Goal: Information Seeking & Learning: Find specific fact

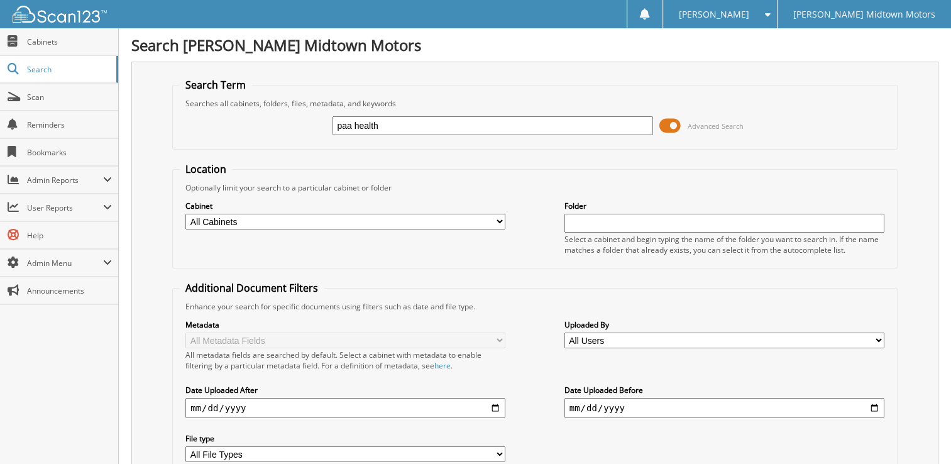
type input "paa health"
click at [499, 221] on select "All Cabinets 1945 MARKET LLC 2018 PAYABLES 2019 PAYABLES 2020 DEPOSIT/CREDIT CA…" at bounding box center [345, 222] width 320 height 16
select select "44429"
click at [185, 214] on select "All Cabinets 1945 MARKET LLC 2018 PAYABLES 2019 PAYABLES 2020 DEPOSIT/CREDIT CA…" at bounding box center [345, 222] width 320 height 16
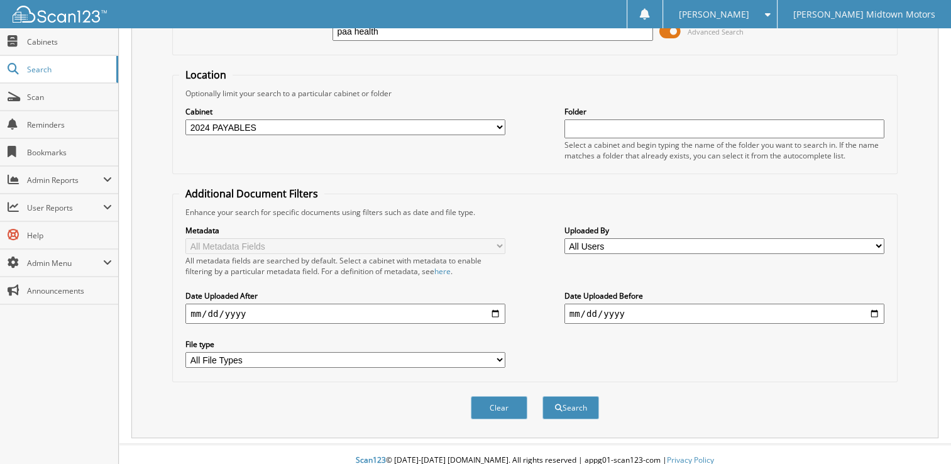
scroll to position [95, 0]
click at [575, 395] on button "Search" at bounding box center [570, 406] width 57 height 23
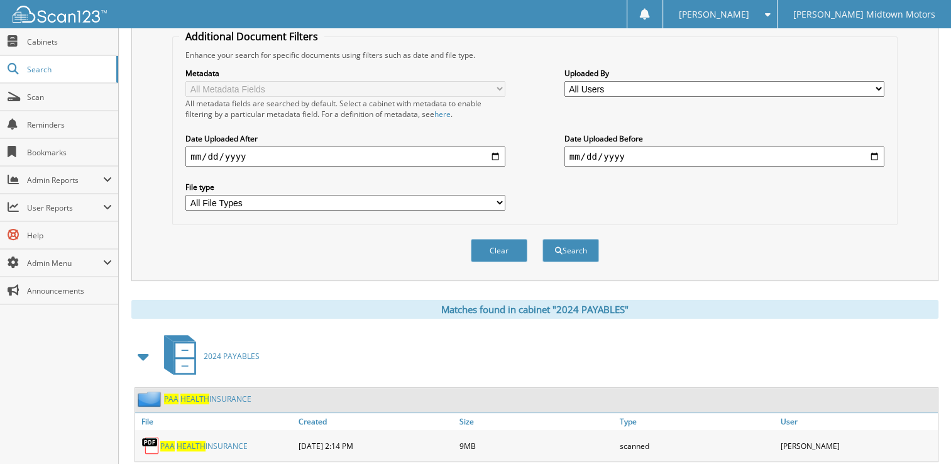
scroll to position [274, 0]
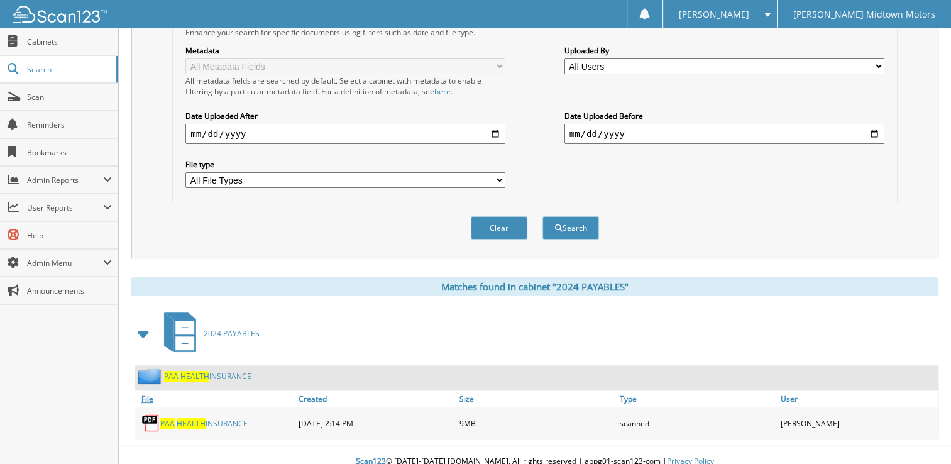
click at [145, 390] on link "File" at bounding box center [215, 398] width 160 height 17
click at [192, 418] on span "HEALTH" at bounding box center [191, 423] width 29 height 11
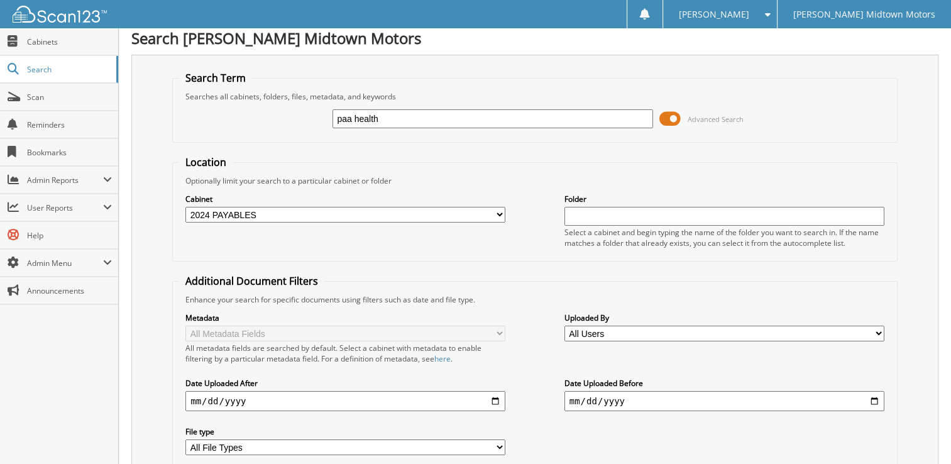
scroll to position [0, 0]
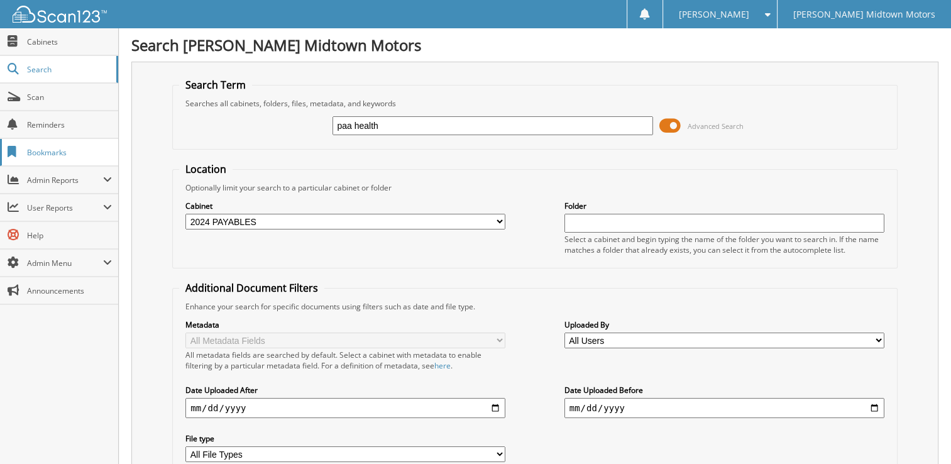
drag, startPoint x: 392, startPoint y: 126, endPoint x: 85, endPoint y: 147, distance: 308.0
click at [141, 144] on div "Search Term Searches all cabinets, folders, files, metadata, and keywords paa h…" at bounding box center [534, 297] width 807 height 471
type input "itu"
click at [497, 220] on select "All Cabinets 1945 MARKET LLC 2018 PAYABLES 2019 PAYABLES 2020 DEPOSIT/CREDIT CA…" at bounding box center [345, 222] width 320 height 16
select select "50434"
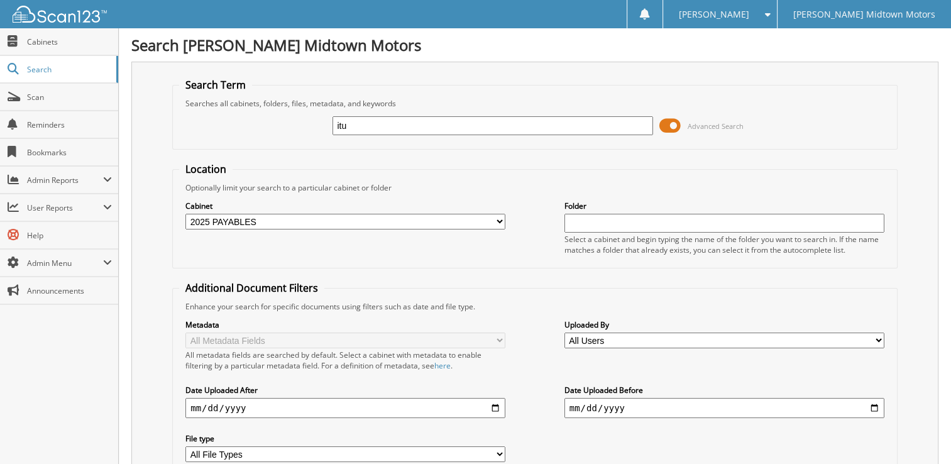
click at [185, 214] on select "All Cabinets 1945 MARKET LLC 2018 PAYABLES 2019 PAYABLES 2020 DEPOSIT/CREDIT CA…" at bounding box center [345, 222] width 320 height 16
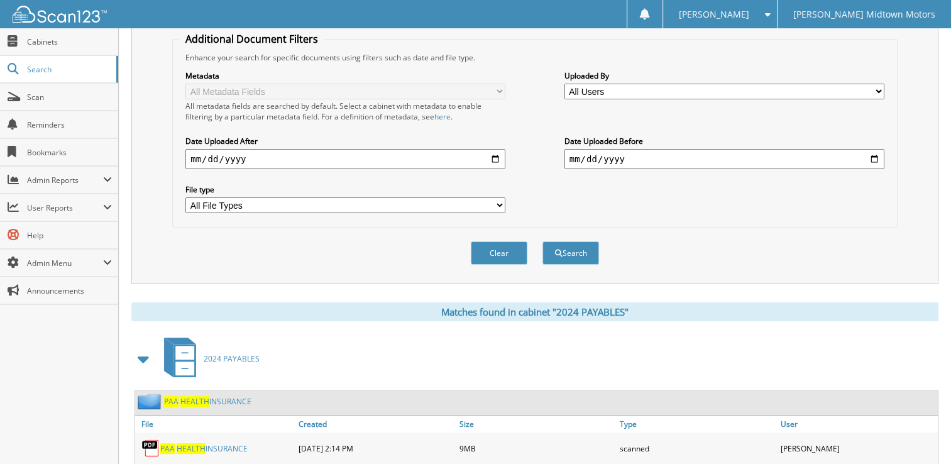
scroll to position [251, 0]
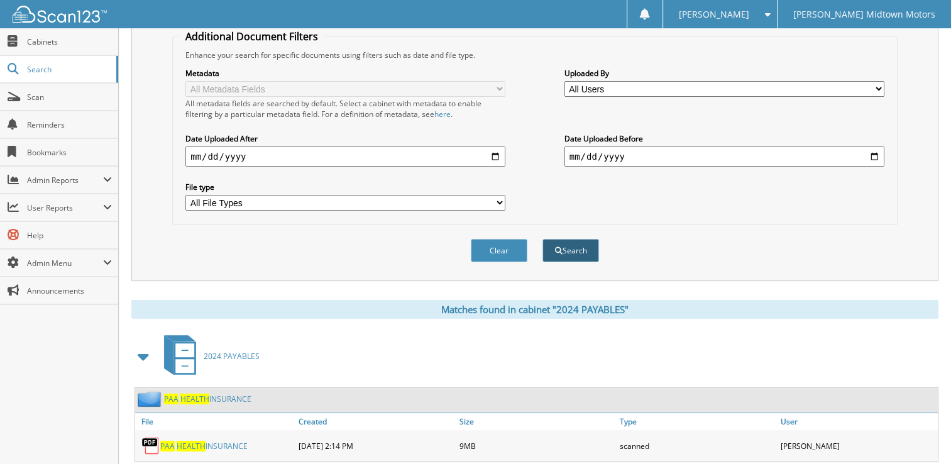
click at [571, 243] on button "Search" at bounding box center [570, 250] width 57 height 23
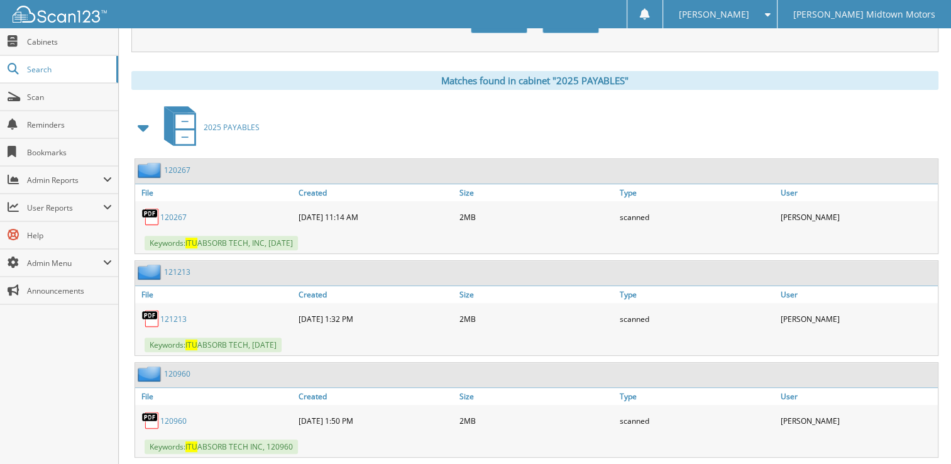
scroll to position [503, 0]
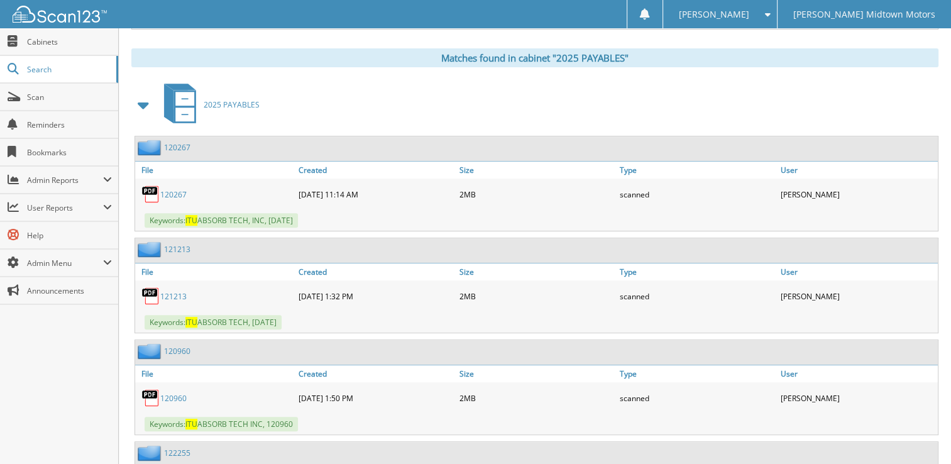
click at [171, 189] on link "120267" at bounding box center [173, 194] width 26 height 11
